Goal: Contribute content: Add original content to the website for others to see

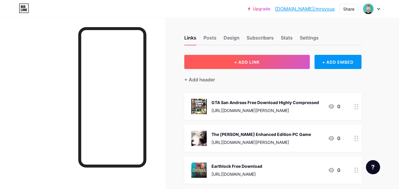
click at [231, 63] on button "+ ADD LINK" at bounding box center [246, 62] width 125 height 14
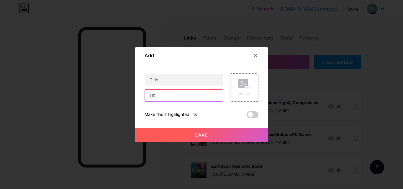
click at [170, 90] on input "text" at bounding box center [184, 96] width 78 height 12
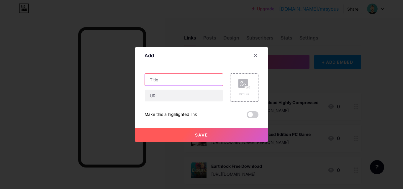
click at [171, 81] on input "text" at bounding box center [184, 80] width 78 height 12
paste input "Hollow Knight Silksong Free Download"
type input "Hollow Knight Silksong Free Download"
click at [245, 81] on rect at bounding box center [243, 83] width 9 height 9
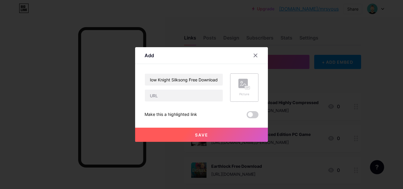
scroll to position [0, 0]
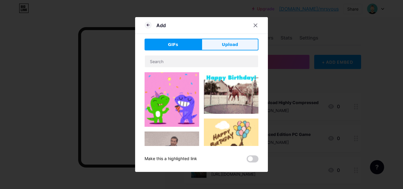
click at [234, 44] on span "Upload" at bounding box center [230, 45] width 16 height 6
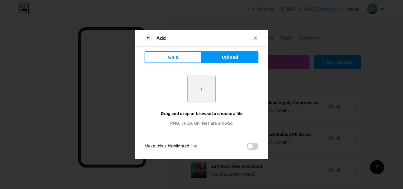
click at [209, 85] on input "file" at bounding box center [202, 89] width 28 height 28
type input "C:\fakepath\4_4_11zon_4_11zon.webp"
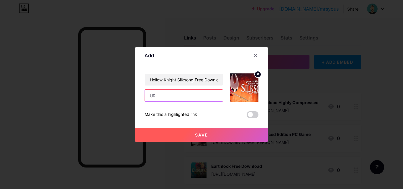
click at [197, 91] on input "text" at bounding box center [184, 96] width 78 height 12
paste input "[URL][DOMAIN_NAME]"
type input "[URL][DOMAIN_NAME]"
click at [225, 130] on button "Save" at bounding box center [201, 135] width 133 height 14
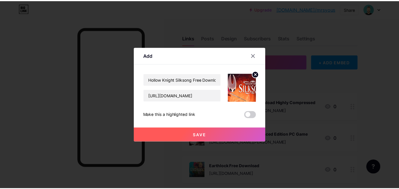
scroll to position [0, 0]
